Goal: Task Accomplishment & Management: Complete application form

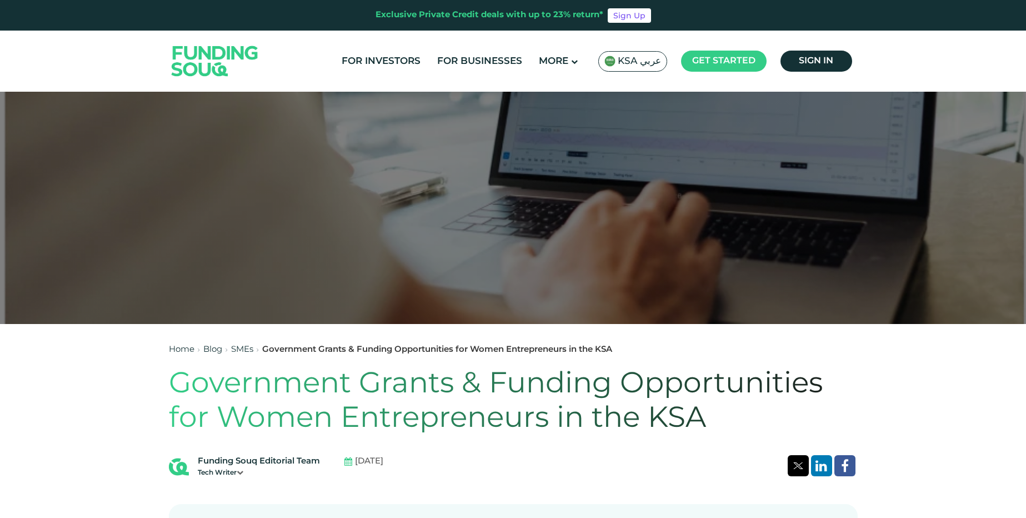
scroll to position [161, 0]
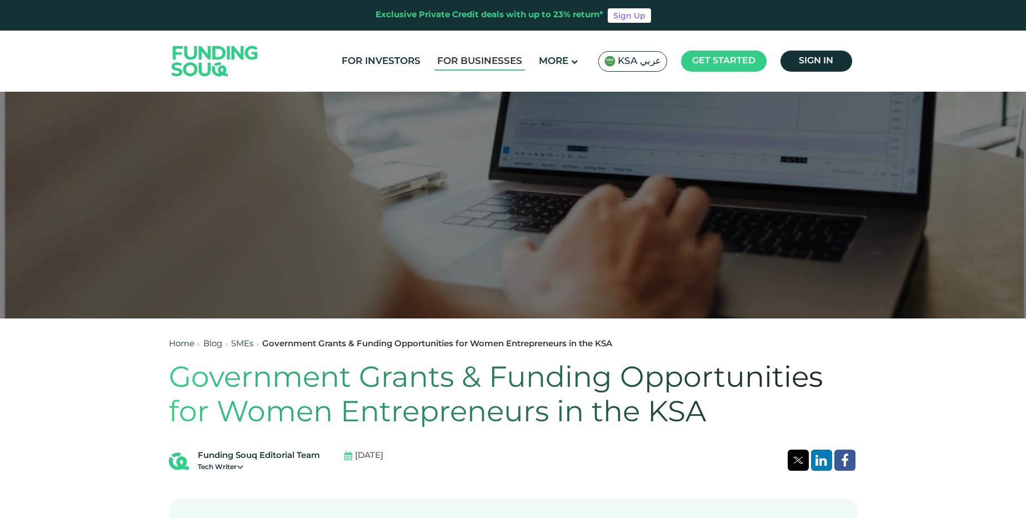
click at [506, 61] on link "For Businesses" at bounding box center [480, 61] width 91 height 18
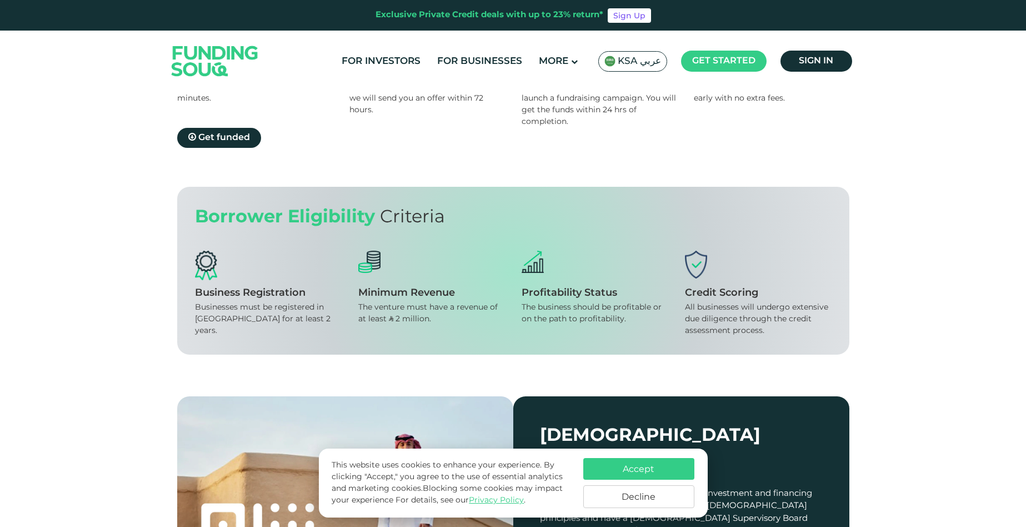
scroll to position [774, 0]
click at [674, 475] on button "Accept" at bounding box center [639, 469] width 111 height 22
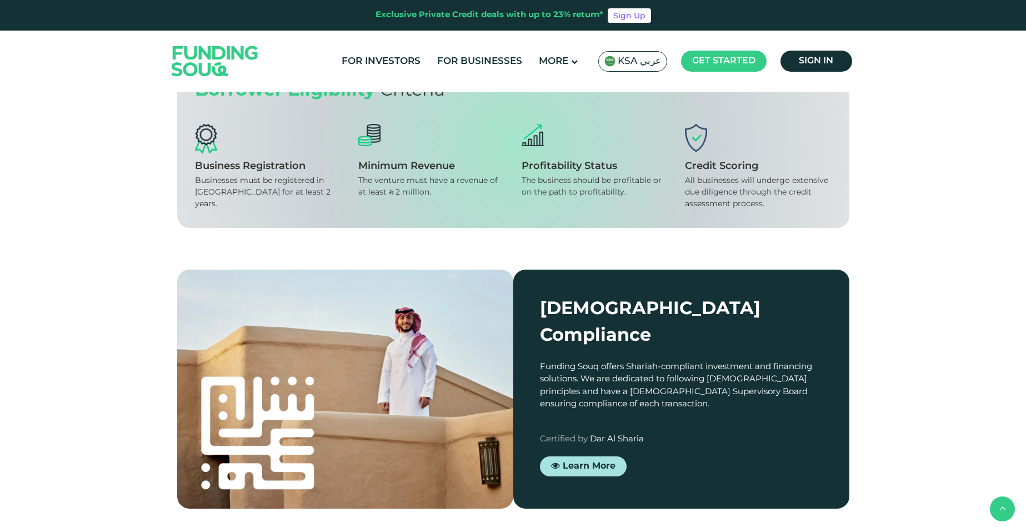
scroll to position [910, 0]
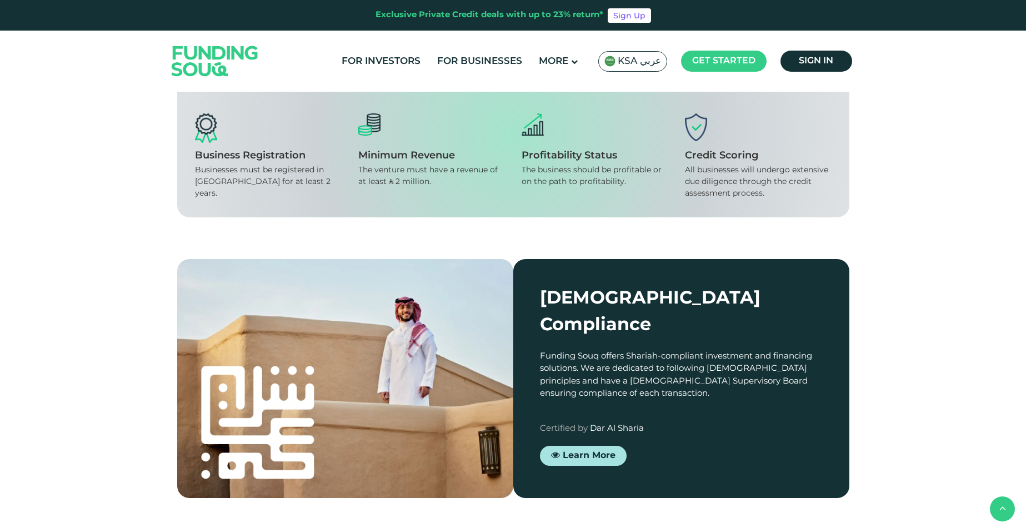
click at [238, 4] on span "Get funded" at bounding box center [224, 0] width 52 height 8
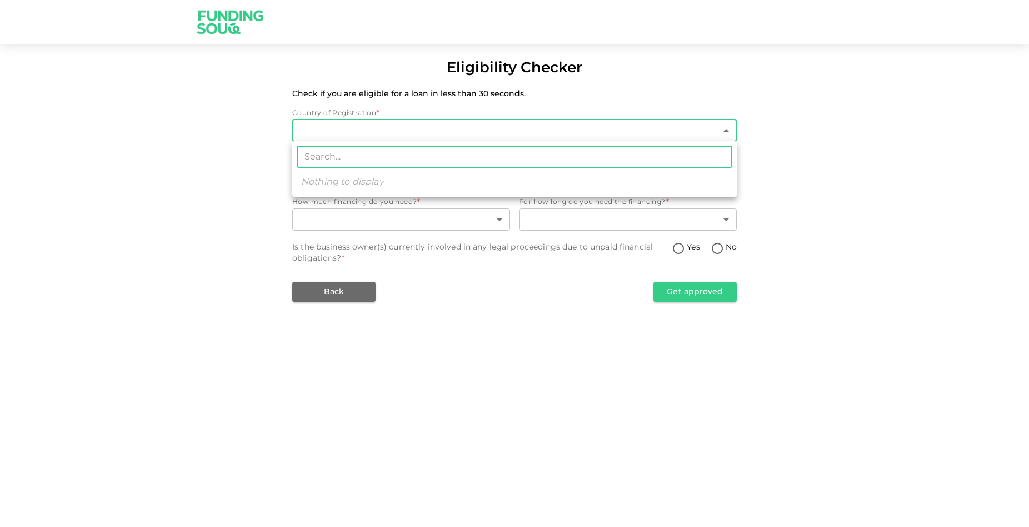
type input "2"
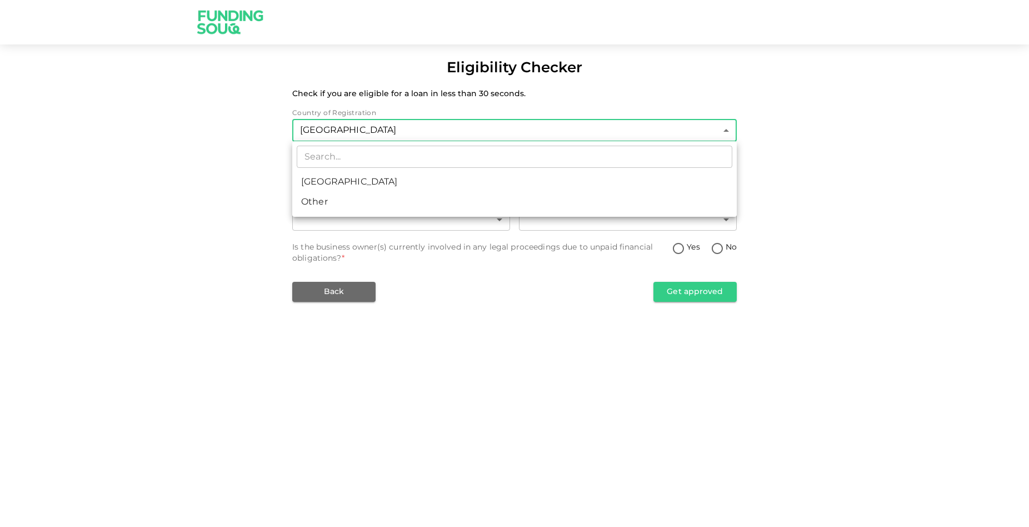
click at [343, 215] on ul "​ [GEOGRAPHIC_DATA] Other" at bounding box center [514, 179] width 445 height 76
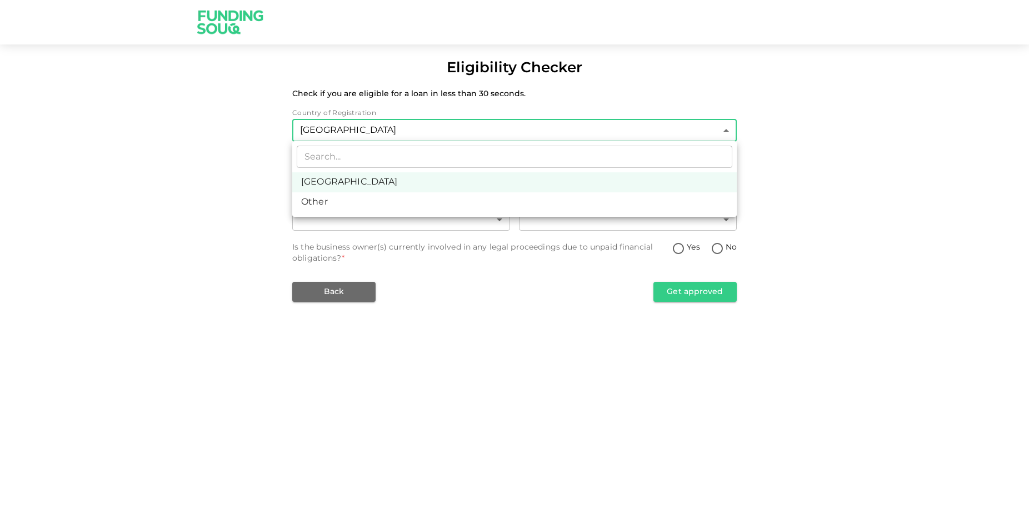
click at [343, 203] on li "Other" at bounding box center [514, 202] width 445 height 20
type input "3"
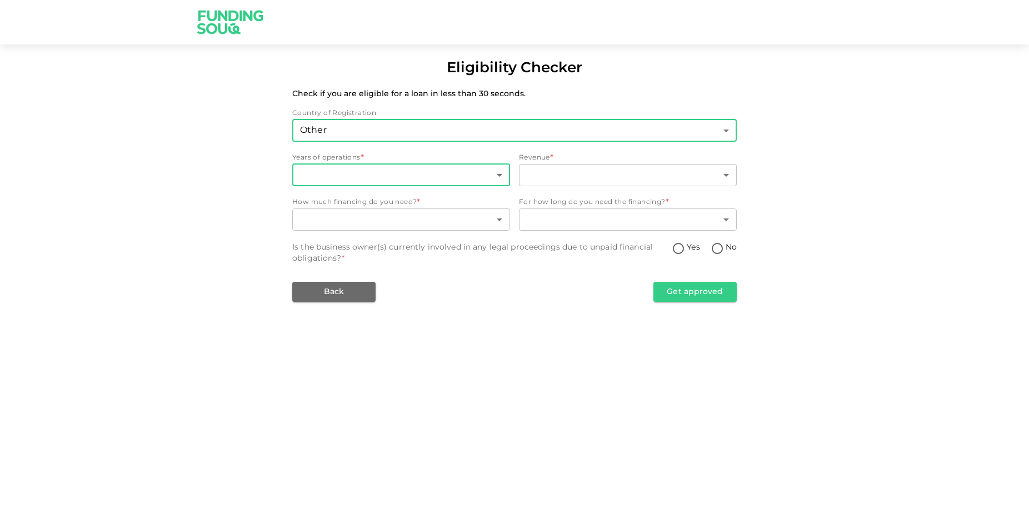
click at [353, 180] on body "Eligibility Checker Check if you are eligible for a loan in less than 30 second…" at bounding box center [514, 263] width 1029 height 527
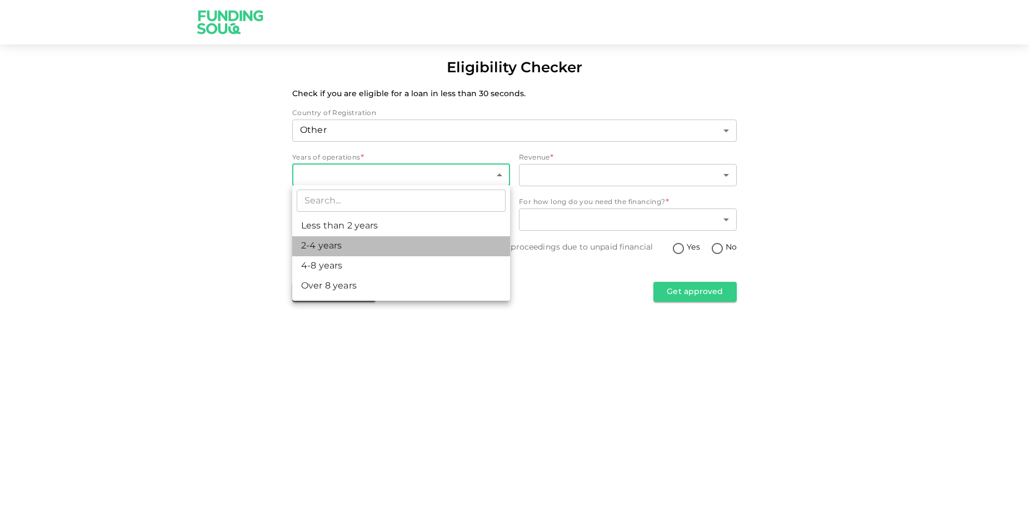
click at [353, 252] on li "2-4 years" at bounding box center [401, 246] width 218 height 20
type input "2"
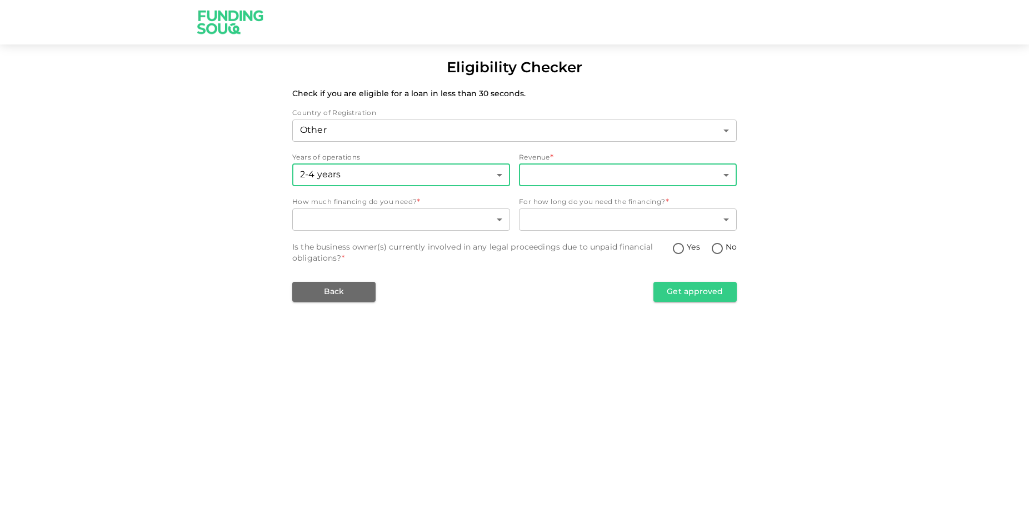
click at [580, 175] on body "Eligibility Checker Check if you are eligible for a loan in less than 30 second…" at bounding box center [514, 263] width 1029 height 527
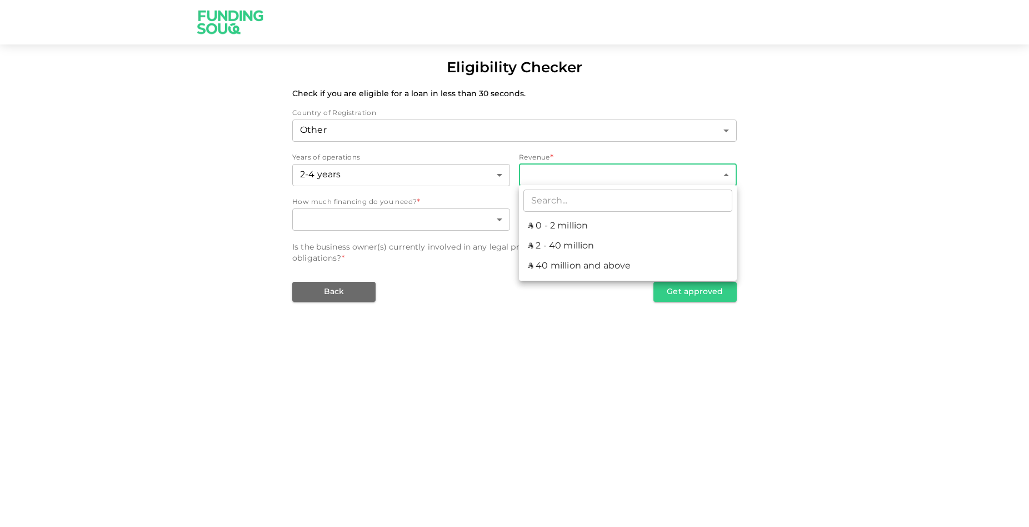
click at [466, 381] on div at bounding box center [514, 263] width 1029 height 527
